Goal: Navigation & Orientation: Understand site structure

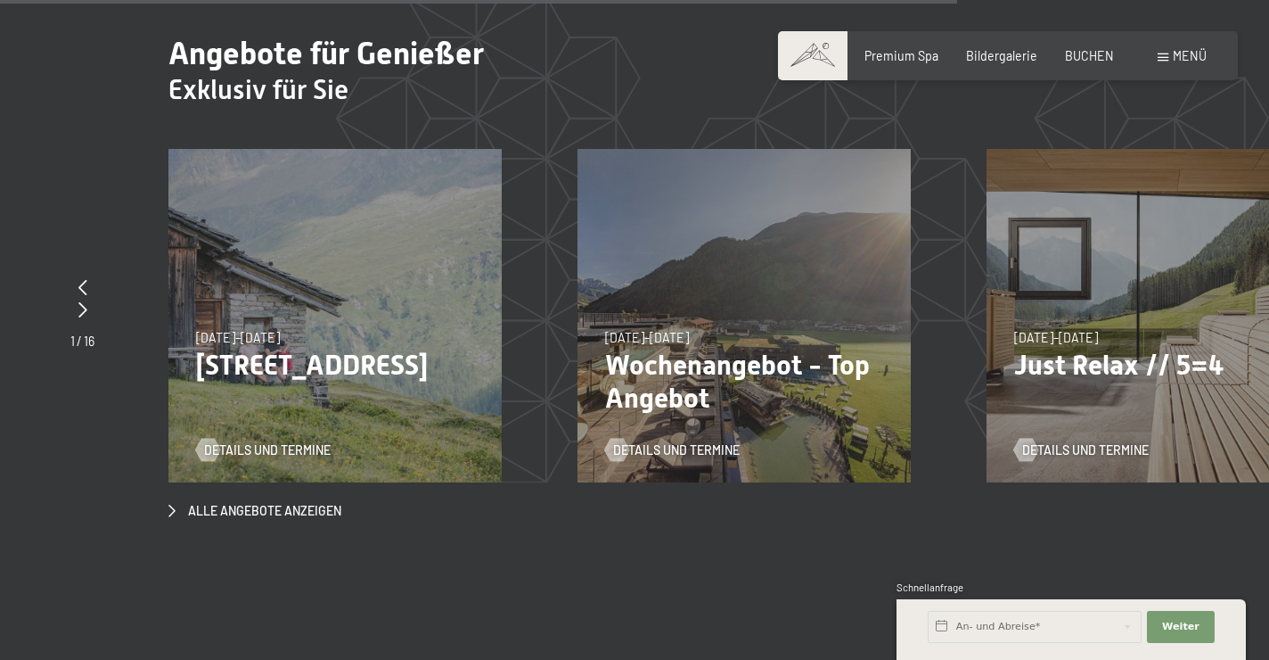
scroll to position [5647, 0]
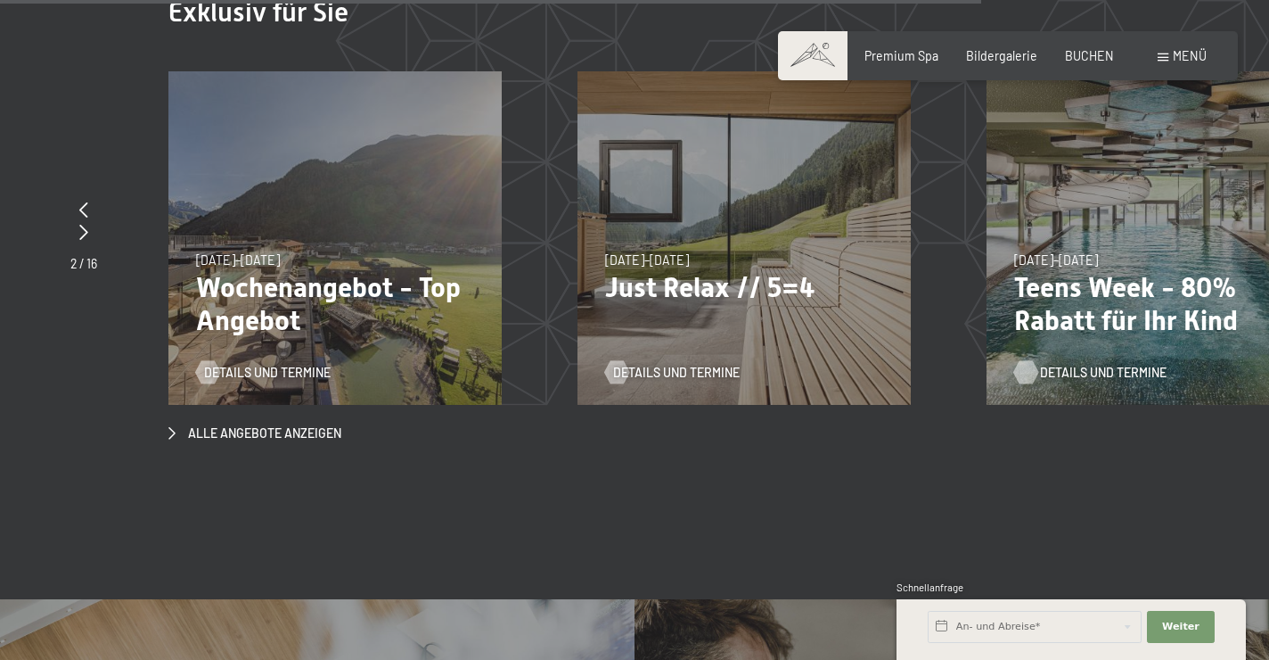
click at [1054, 364] on span "Details und Termine" at bounding box center [1103, 373] width 127 height 18
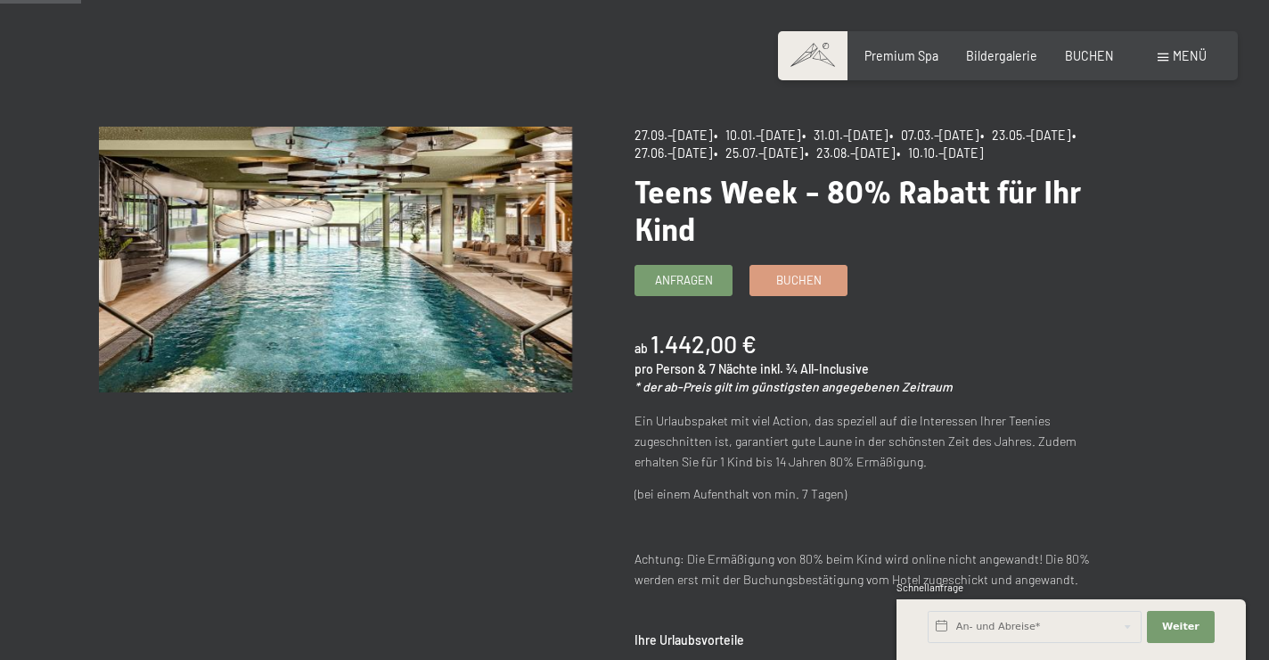
scroll to position [138, 0]
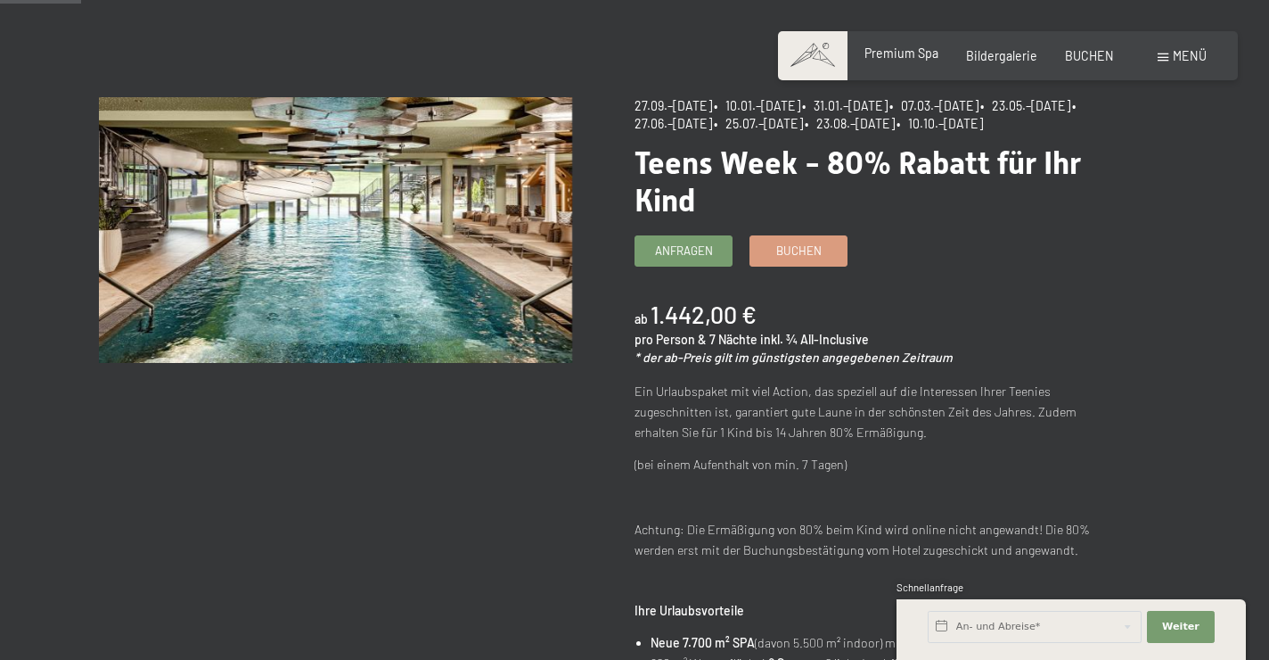
click at [900, 57] on span "Premium Spa" at bounding box center [902, 52] width 74 height 15
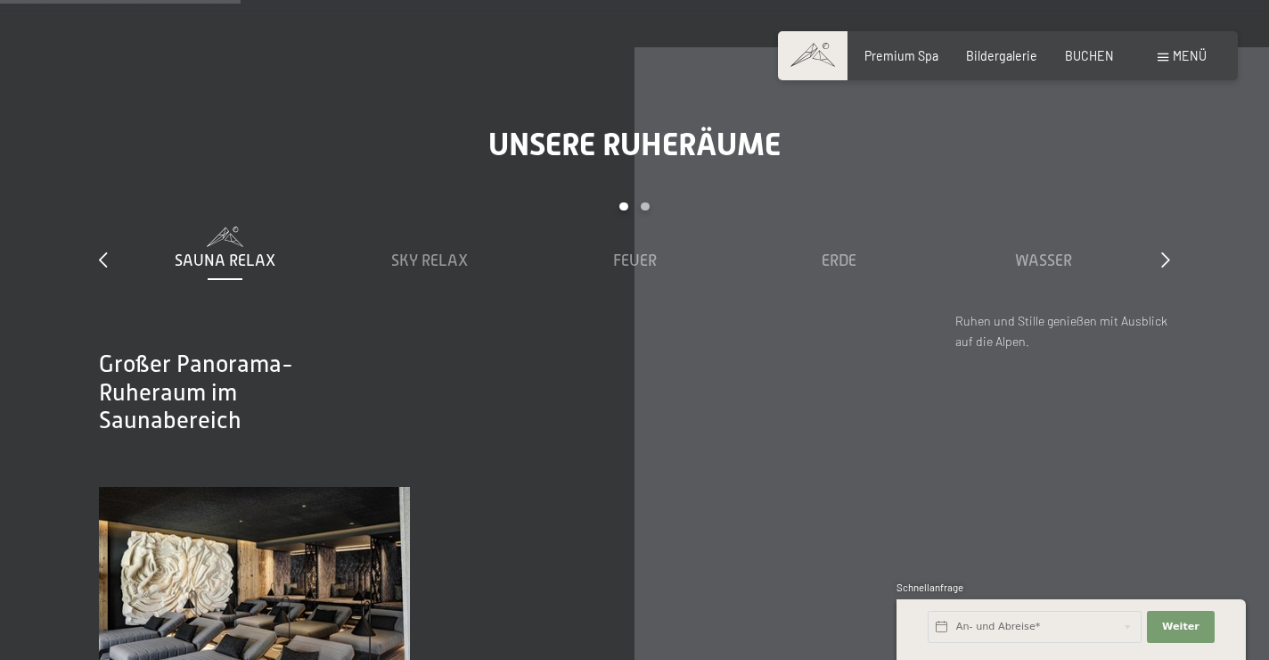
scroll to position [2159, 0]
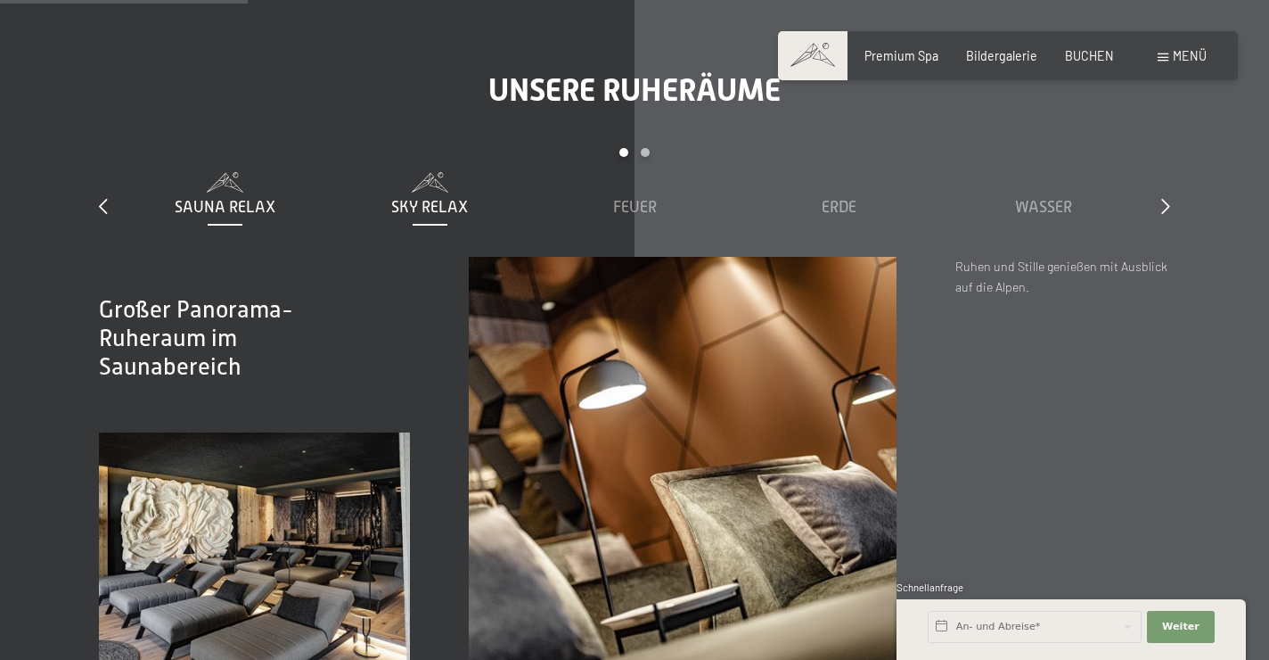
click at [456, 198] on span "Sky Relax" at bounding box center [429, 207] width 77 height 18
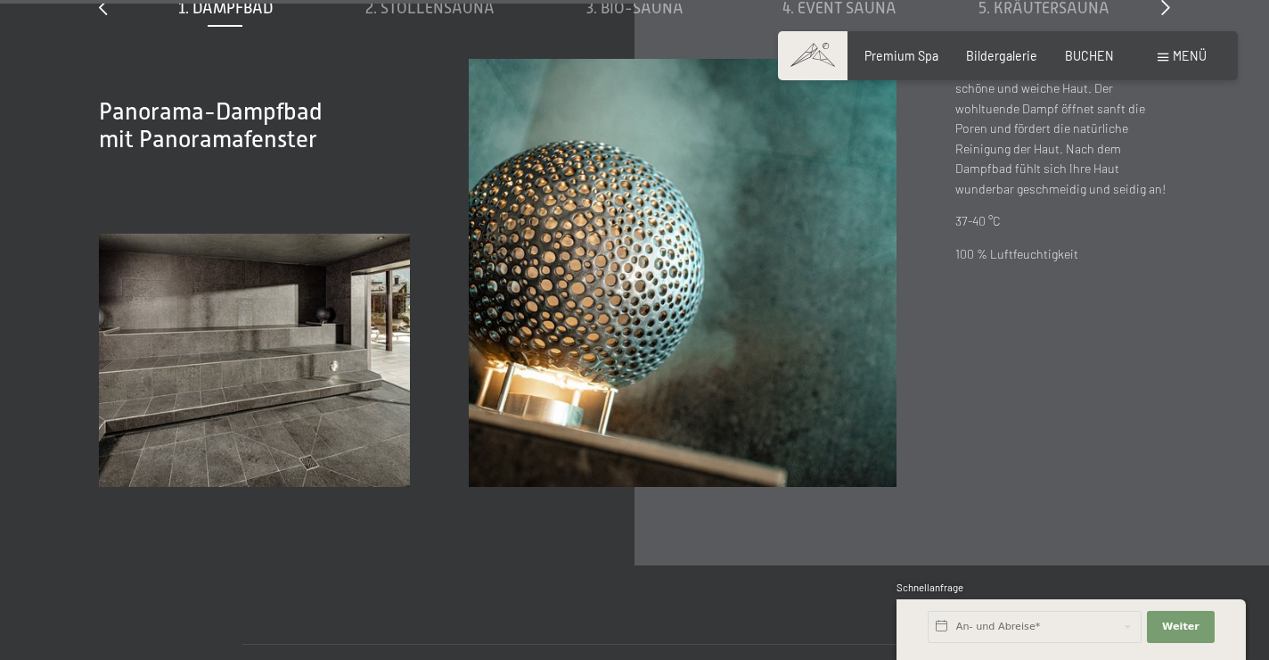
scroll to position [5387, 0]
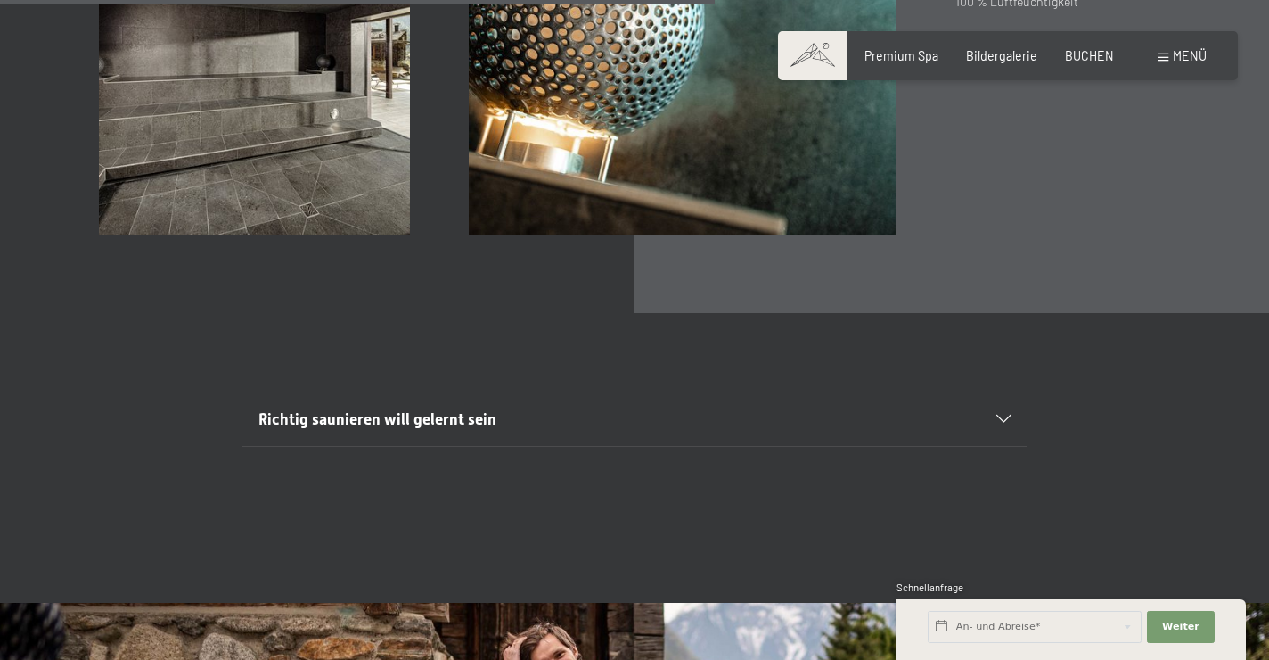
click at [1161, 59] on span at bounding box center [1163, 57] width 11 height 8
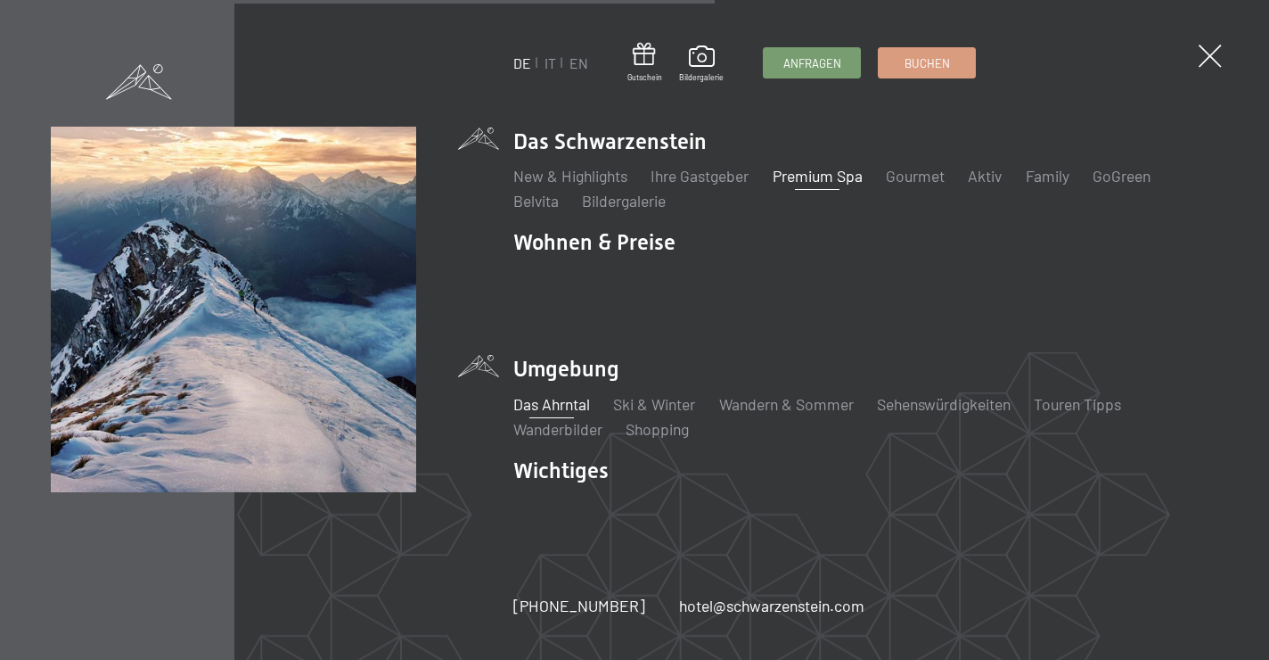
click at [573, 394] on link "Das Ahrntal" at bounding box center [551, 404] width 77 height 20
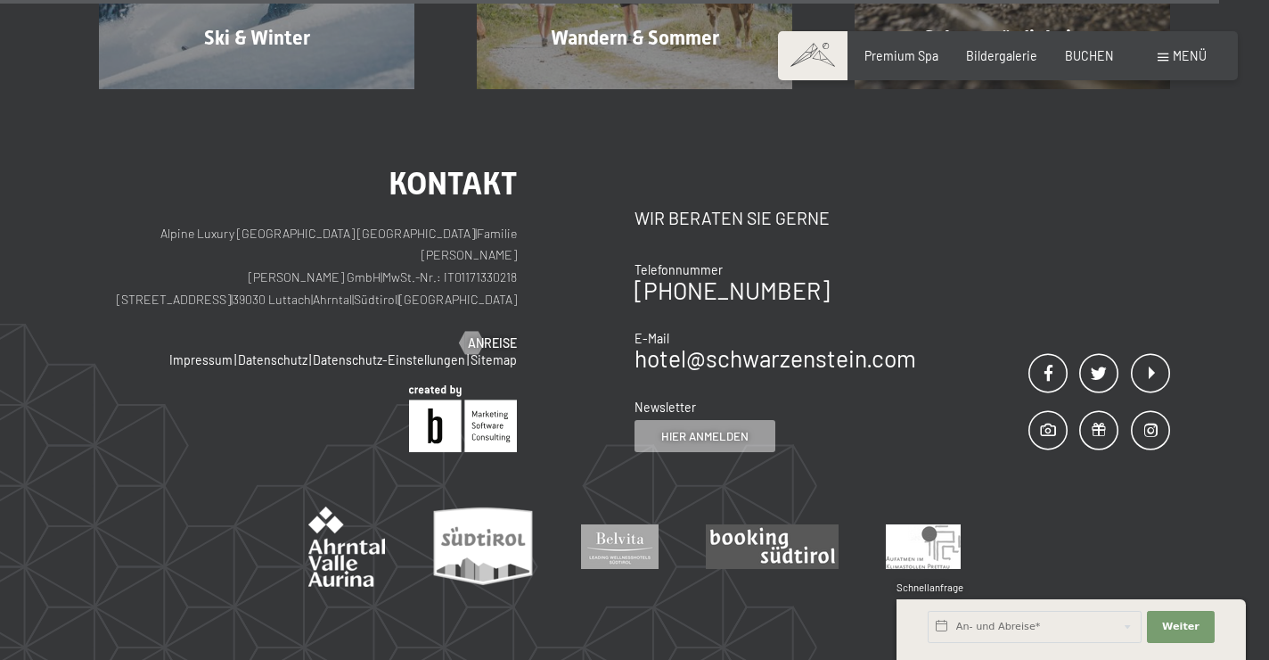
scroll to position [5146, 0]
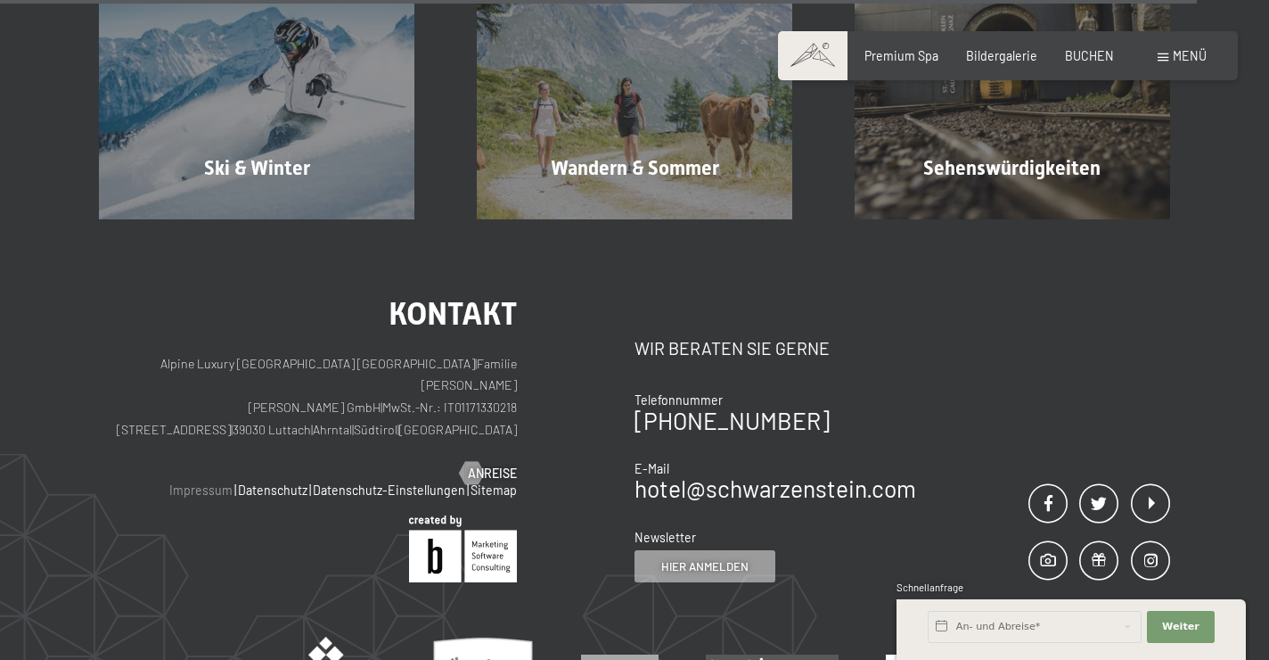
click at [213, 482] on link "Impressum" at bounding box center [200, 489] width 63 height 15
